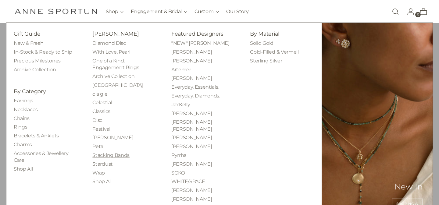
scroll to position [20, 0]
click at [22, 128] on link "Rings" at bounding box center [20, 127] width 13 height 6
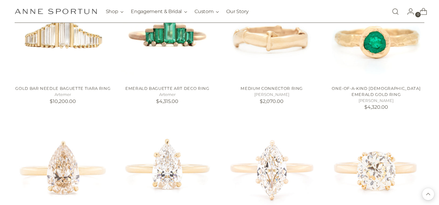
scroll to position [299, 0]
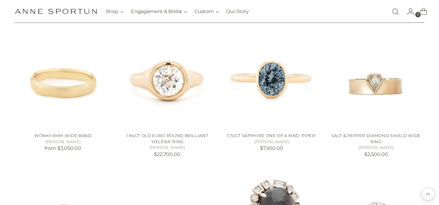
scroll to position [1018, 0]
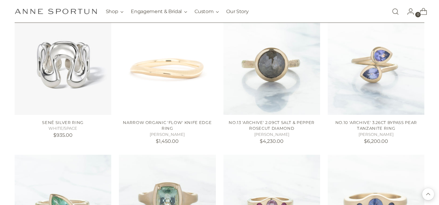
scroll to position [1636, 0]
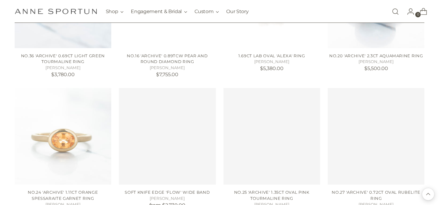
scroll to position [2160, 0]
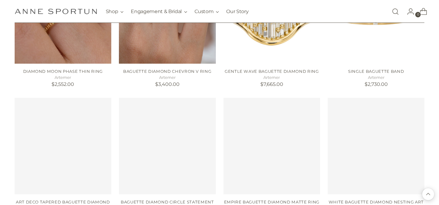
scroll to position [2725, 0]
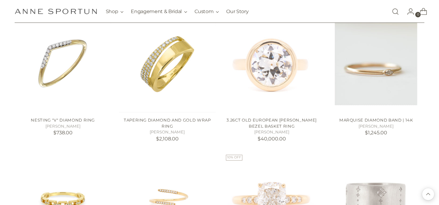
scroll to position [3122, 0]
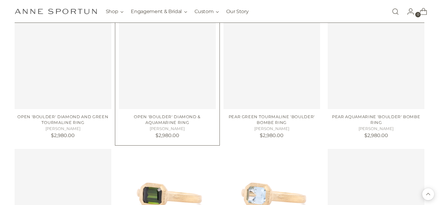
scroll to position [3674, 0]
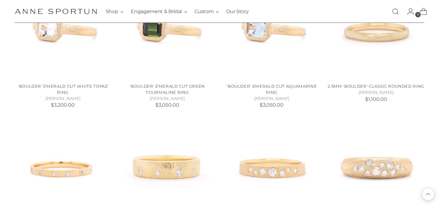
scroll to position [4005, 0]
